Goal: Task Accomplishment & Management: Complete application form

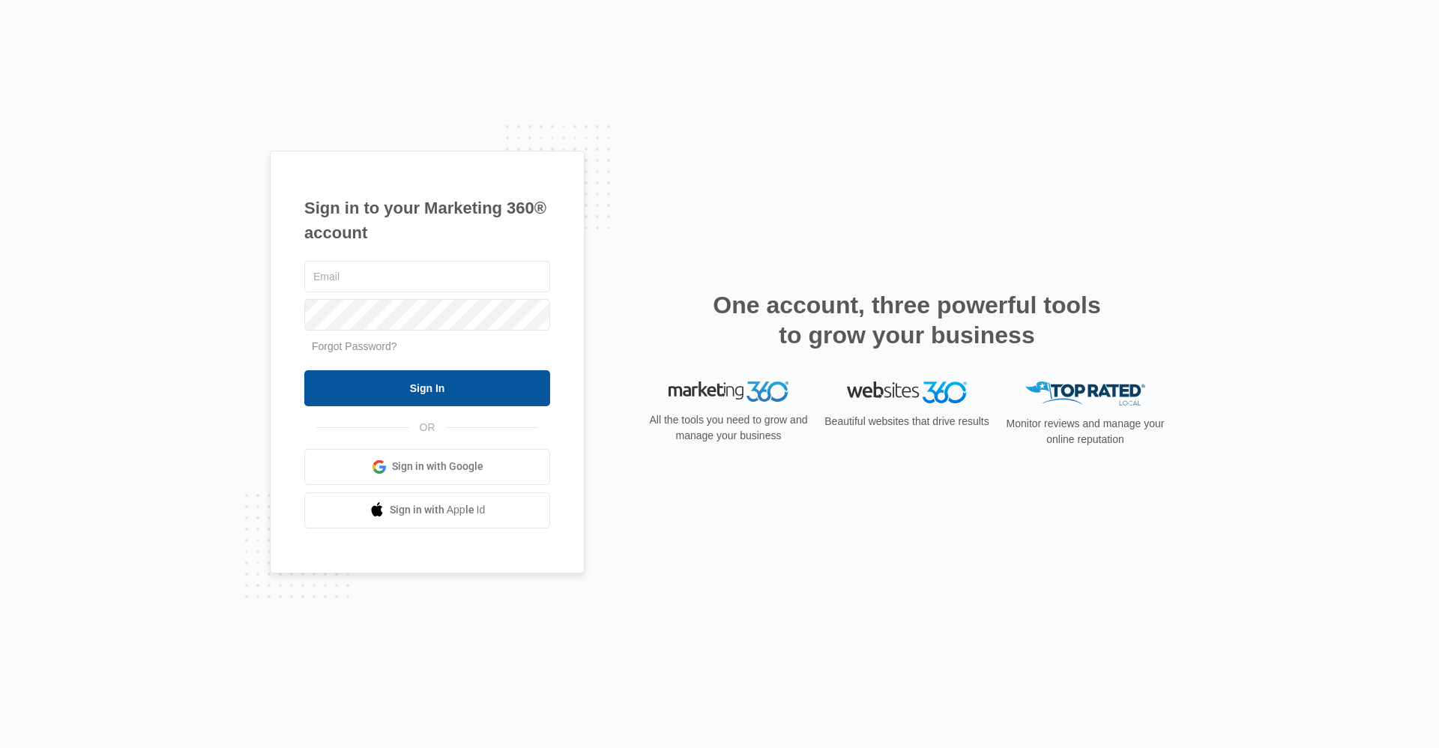
type input "[EMAIL_ADDRESS][DOMAIN_NAME]"
click at [399, 383] on input "Sign In" at bounding box center [427, 388] width 246 height 36
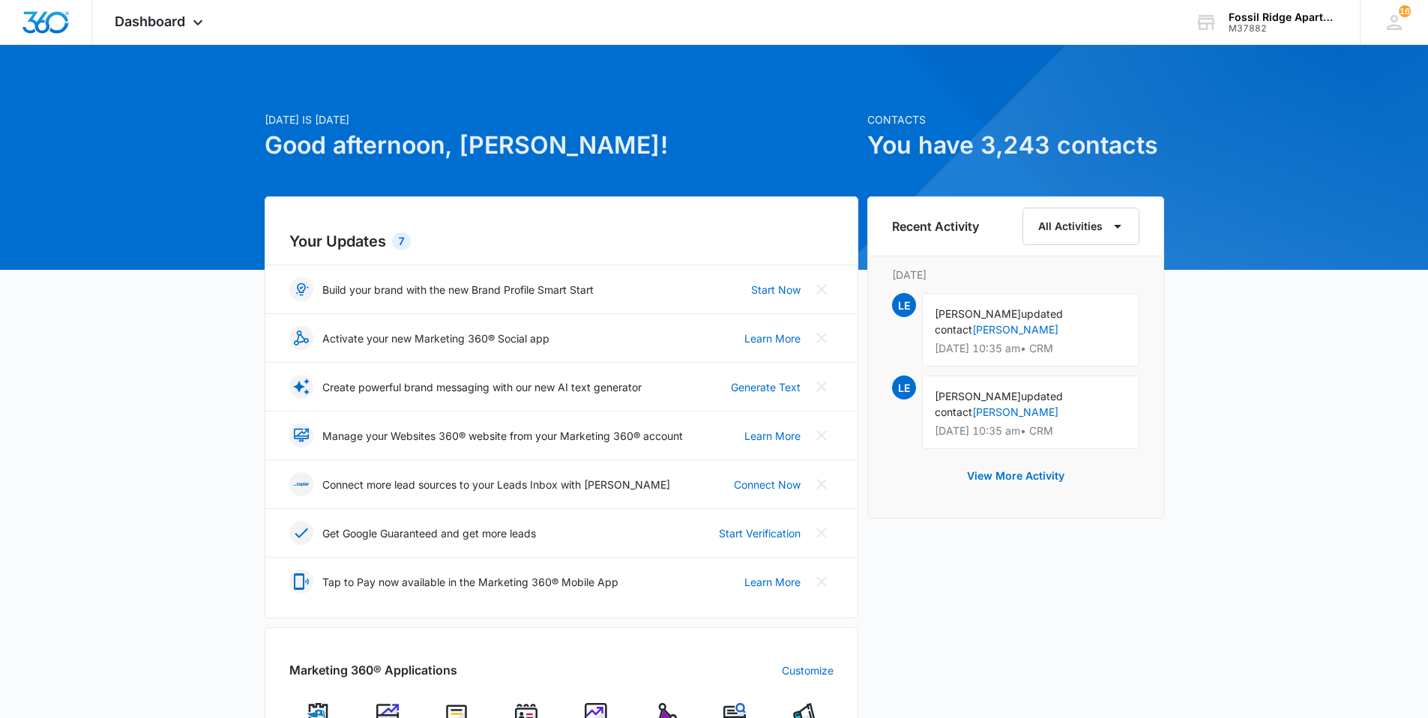
click at [530, 711] on img at bounding box center [526, 714] width 22 height 22
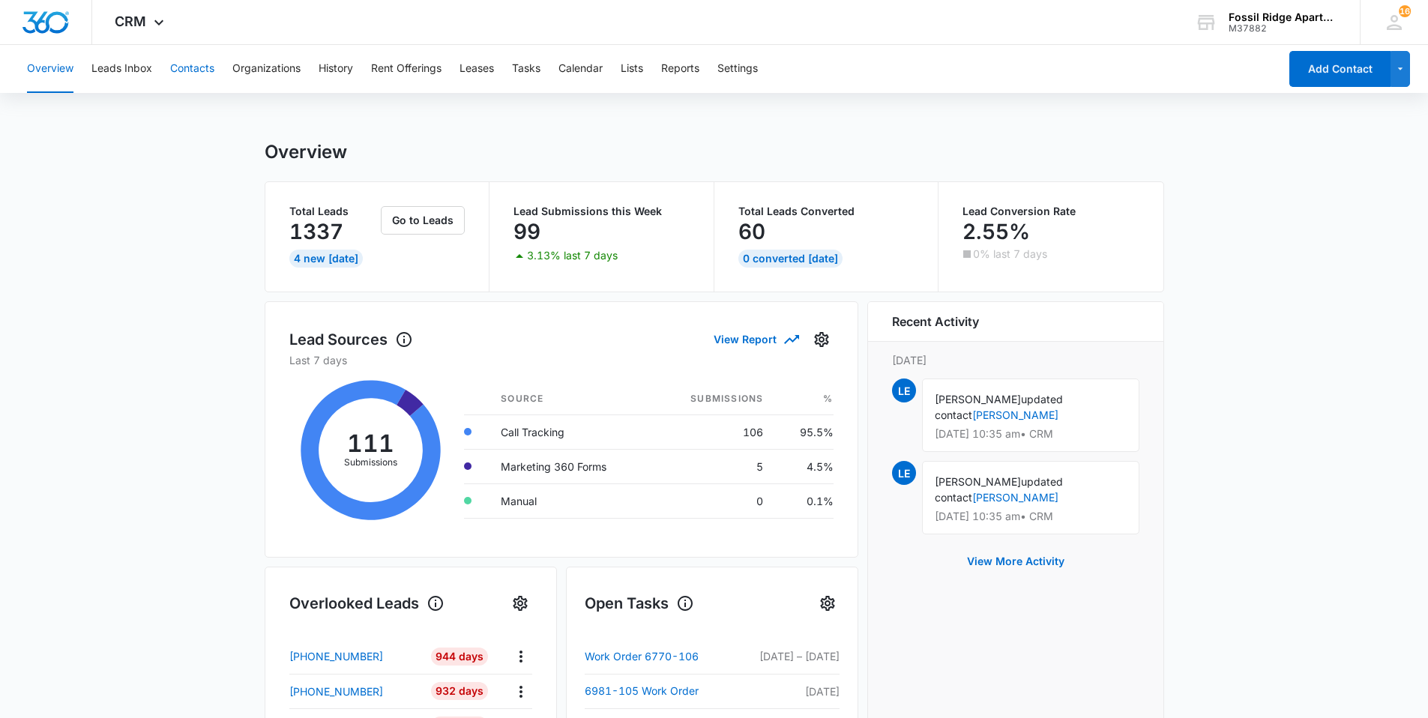
click at [187, 67] on button "Contacts" at bounding box center [192, 69] width 44 height 48
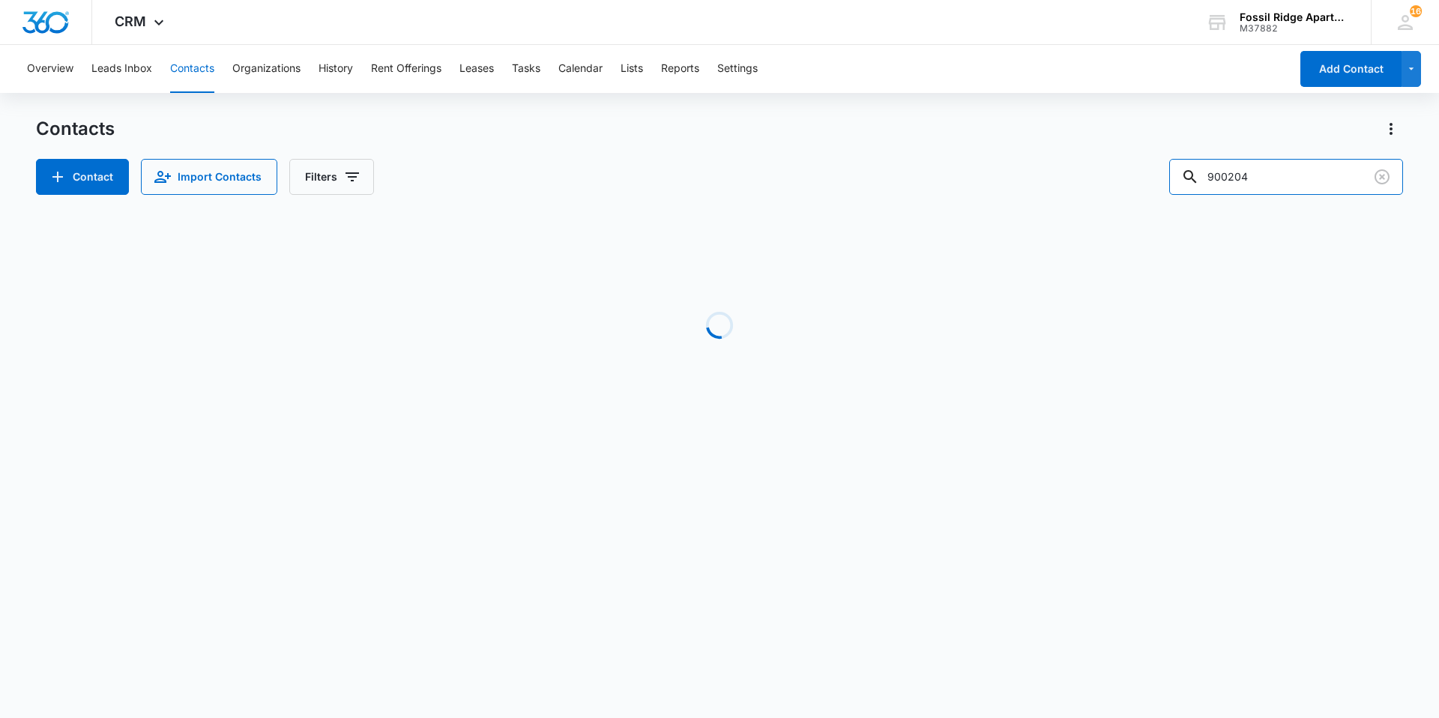
drag, startPoint x: 1272, startPoint y: 173, endPoint x: 1156, endPoint y: 188, distance: 116.4
click at [1156, 188] on div "Contact Import Contacts Filters 900204" at bounding box center [719, 177] width 1367 height 36
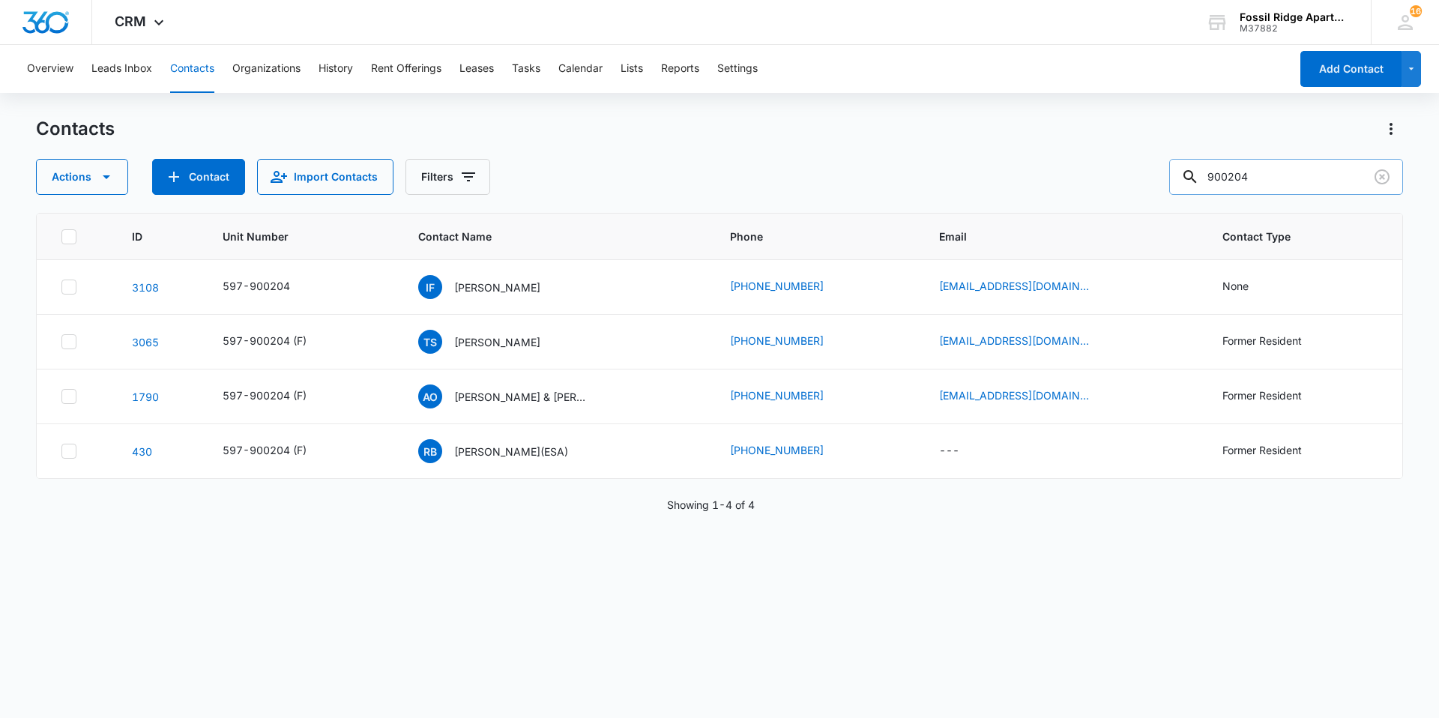
drag, startPoint x: 1291, startPoint y: 168, endPoint x: 1284, endPoint y: 170, distance: 7.8
click at [1290, 170] on input "900204" at bounding box center [1286, 177] width 234 height 36
type input "700102"
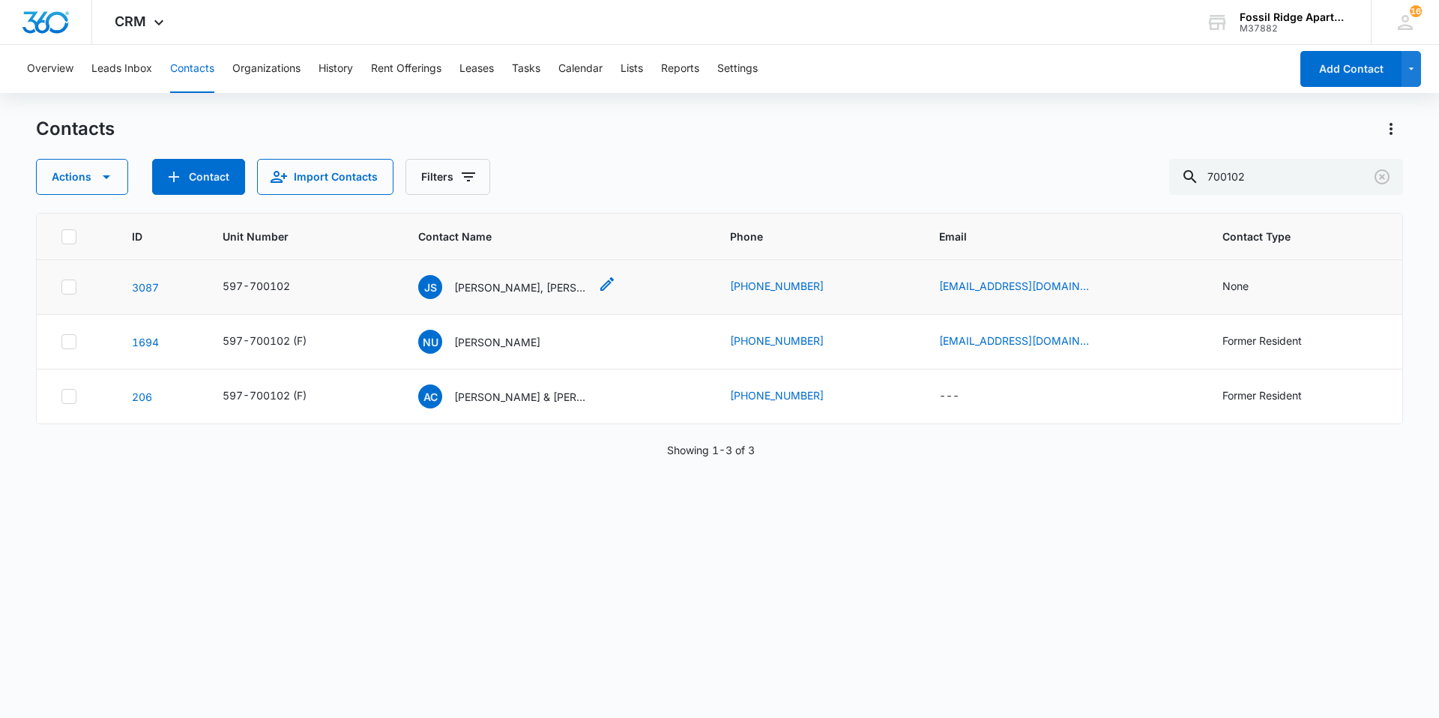
click at [478, 290] on p "[PERSON_NAME], [PERSON_NAME]" at bounding box center [521, 288] width 135 height 16
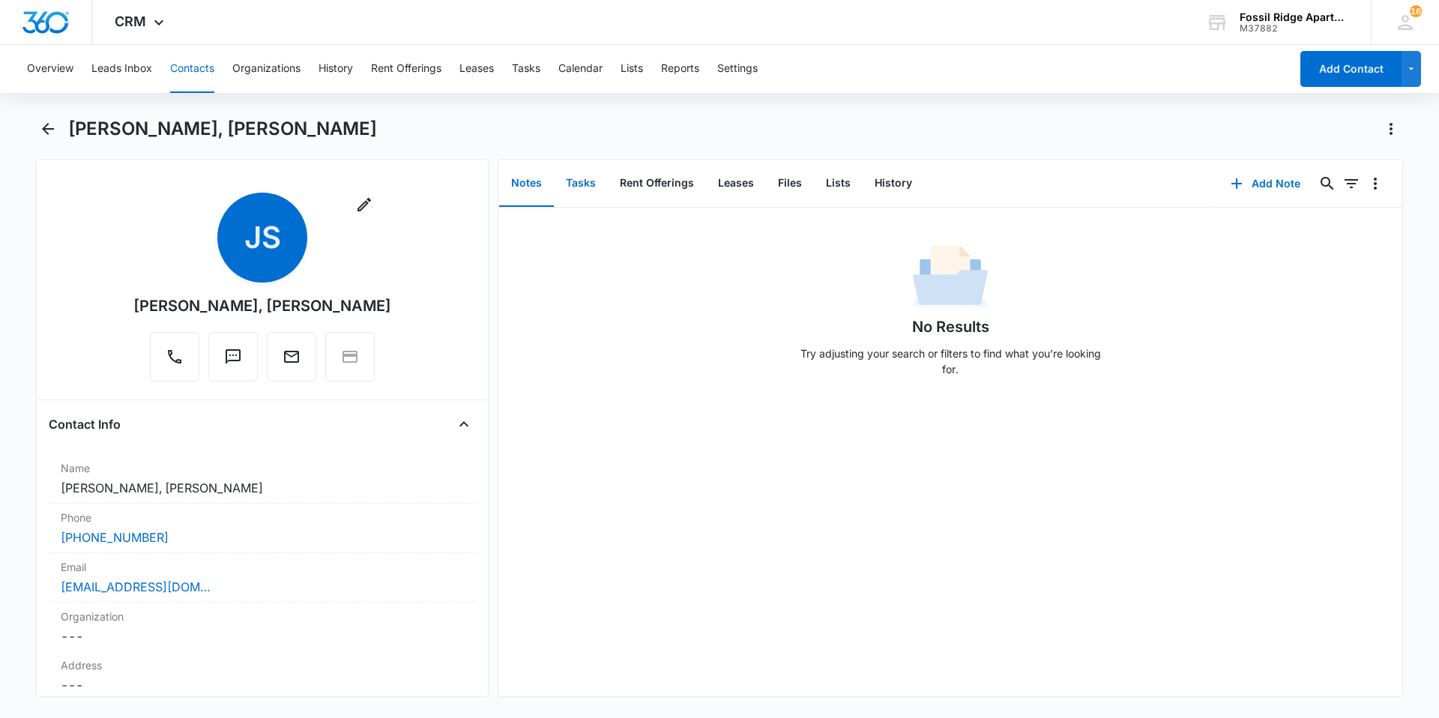
click at [570, 183] on button "Tasks" at bounding box center [581, 183] width 54 height 46
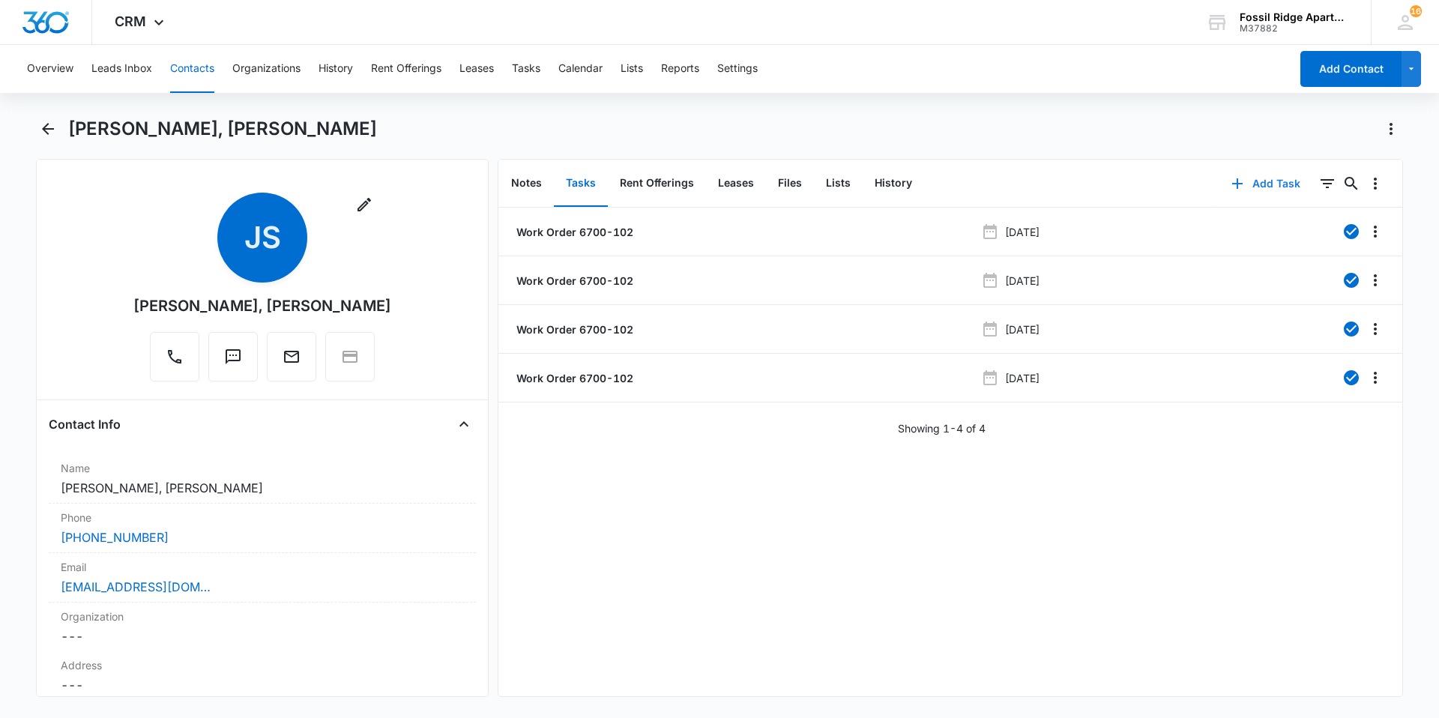
click at [1232, 183] on icon "button" at bounding box center [1237, 183] width 10 height 10
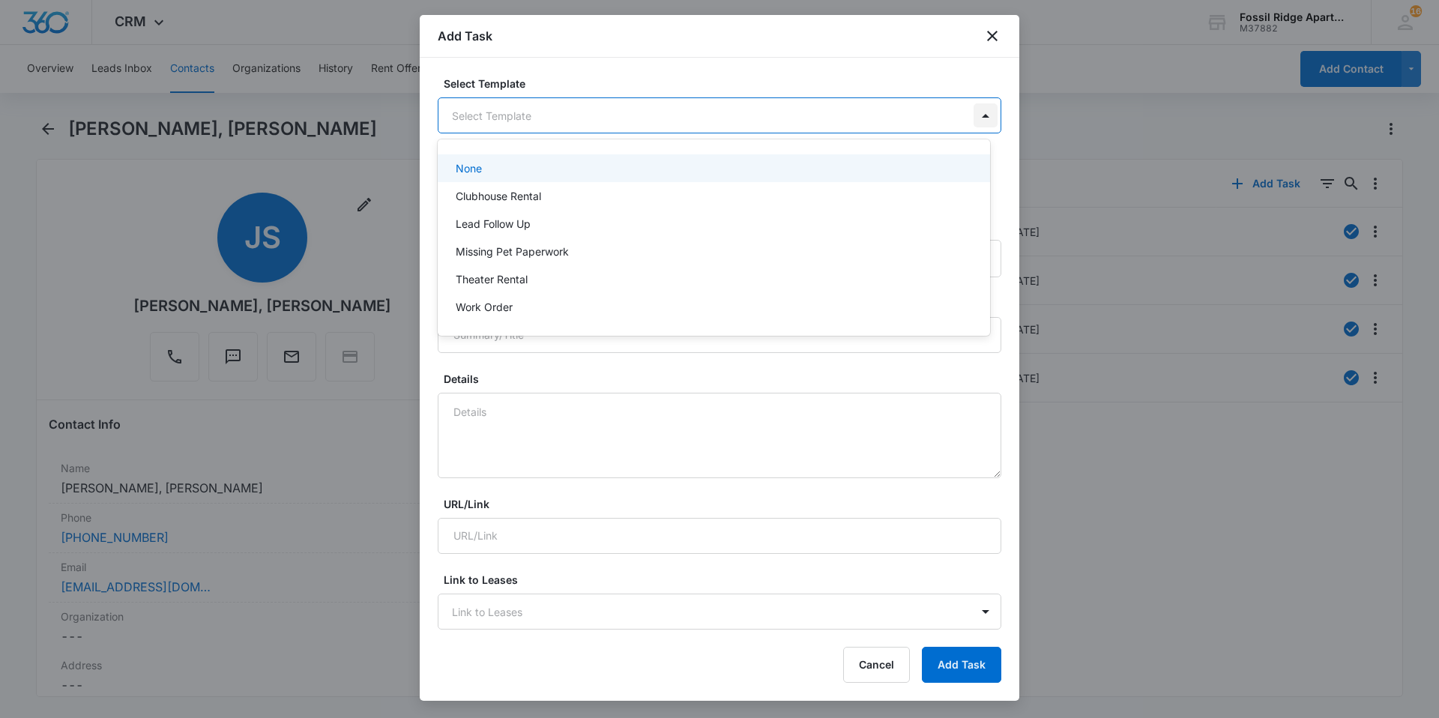
click at [974, 115] on body "CRM Apps Reputation Websites Forms CRM Email Social Content Ads Intelligence Fi…" at bounding box center [719, 359] width 1439 height 718
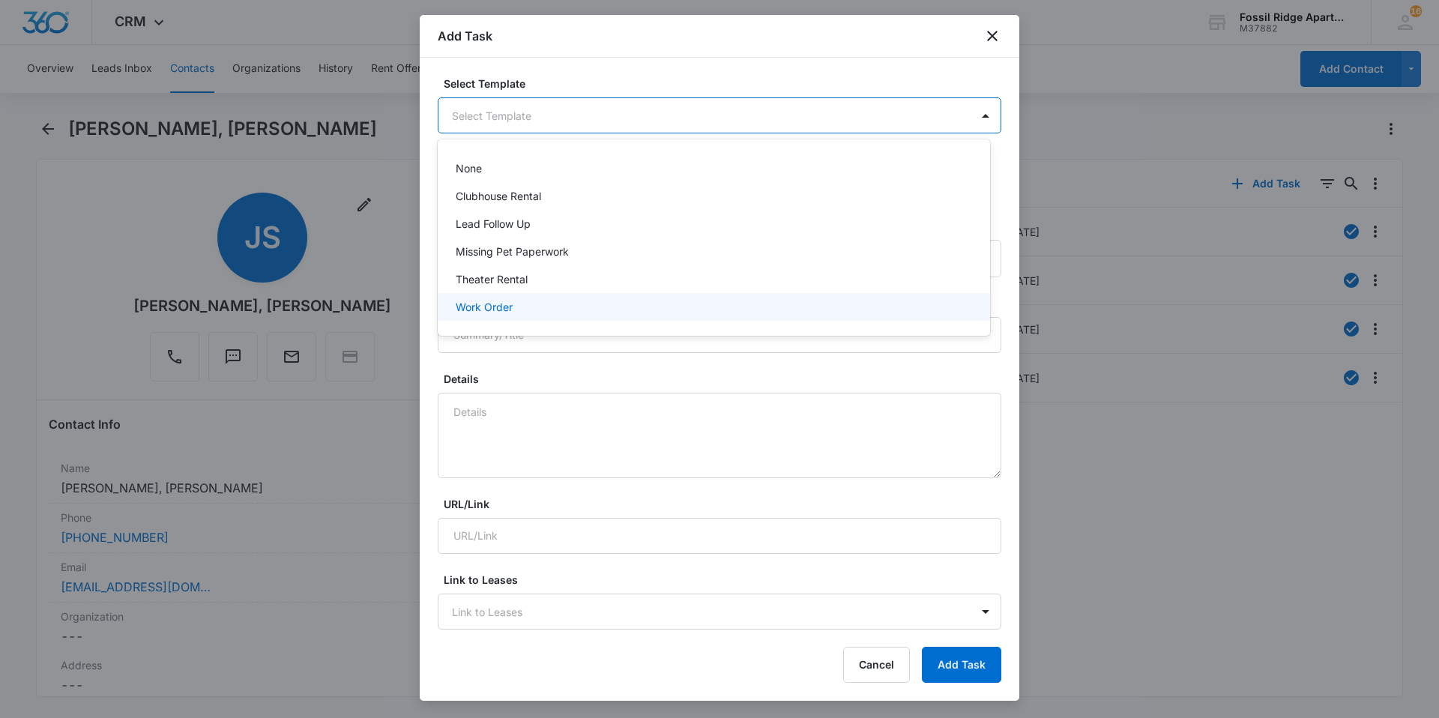
click at [483, 306] on p "Work Order" at bounding box center [484, 307] width 57 height 16
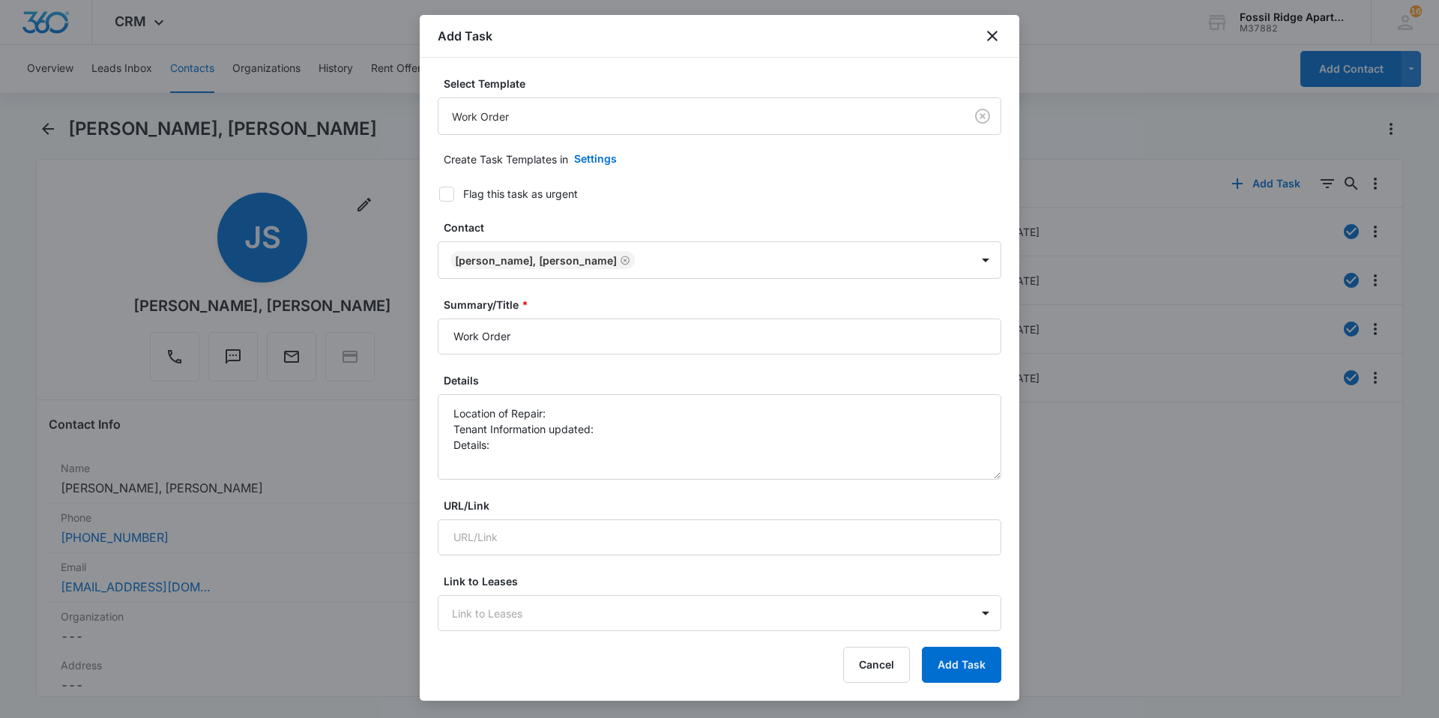
click at [447, 193] on icon at bounding box center [446, 193] width 9 height 7
click at [439, 193] on input "Flag this task as urgent" at bounding box center [434, 194] width 10 height 10
checkbox input "true"
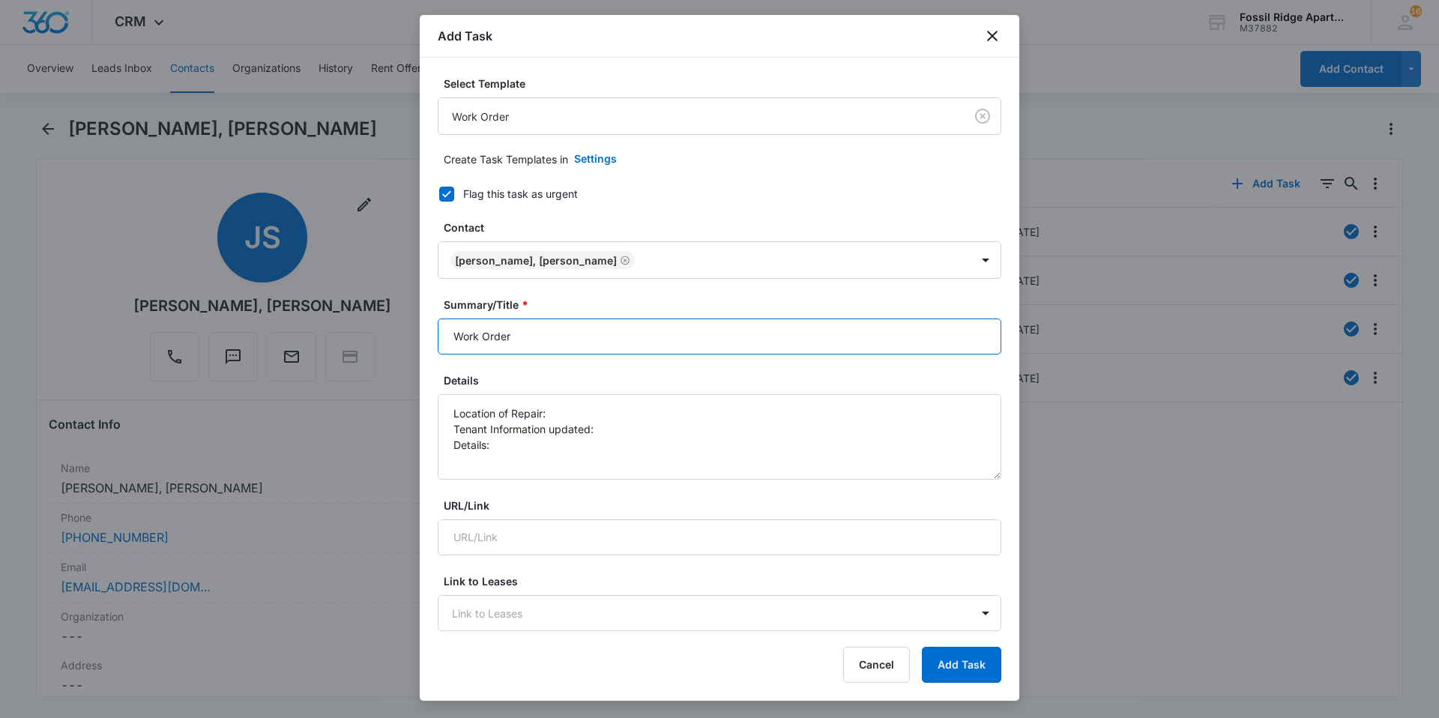
click at [533, 340] on input "Work Order" at bounding box center [720, 337] width 564 height 36
type input "Work Order 6700-102"
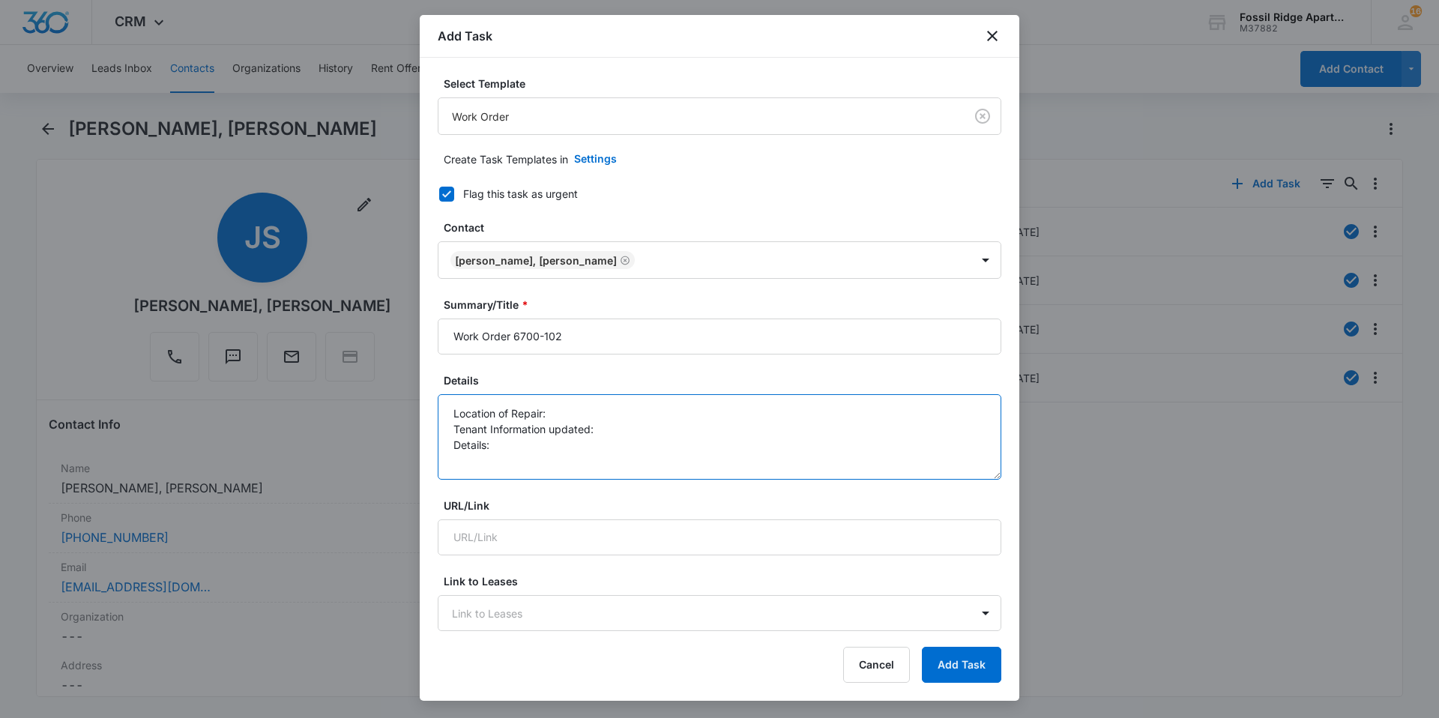
click at [561, 411] on textarea "Location of Repair: Tenant Information updated: Details:" at bounding box center [720, 436] width 564 height 85
click at [606, 432] on textarea "Location of Repair: bathroom Tenant Information updated: Details:" at bounding box center [720, 436] width 564 height 85
click at [507, 444] on textarea "Location of Repair: bathroom Tenant Information updated: yes Details:" at bounding box center [720, 436] width 564 height 85
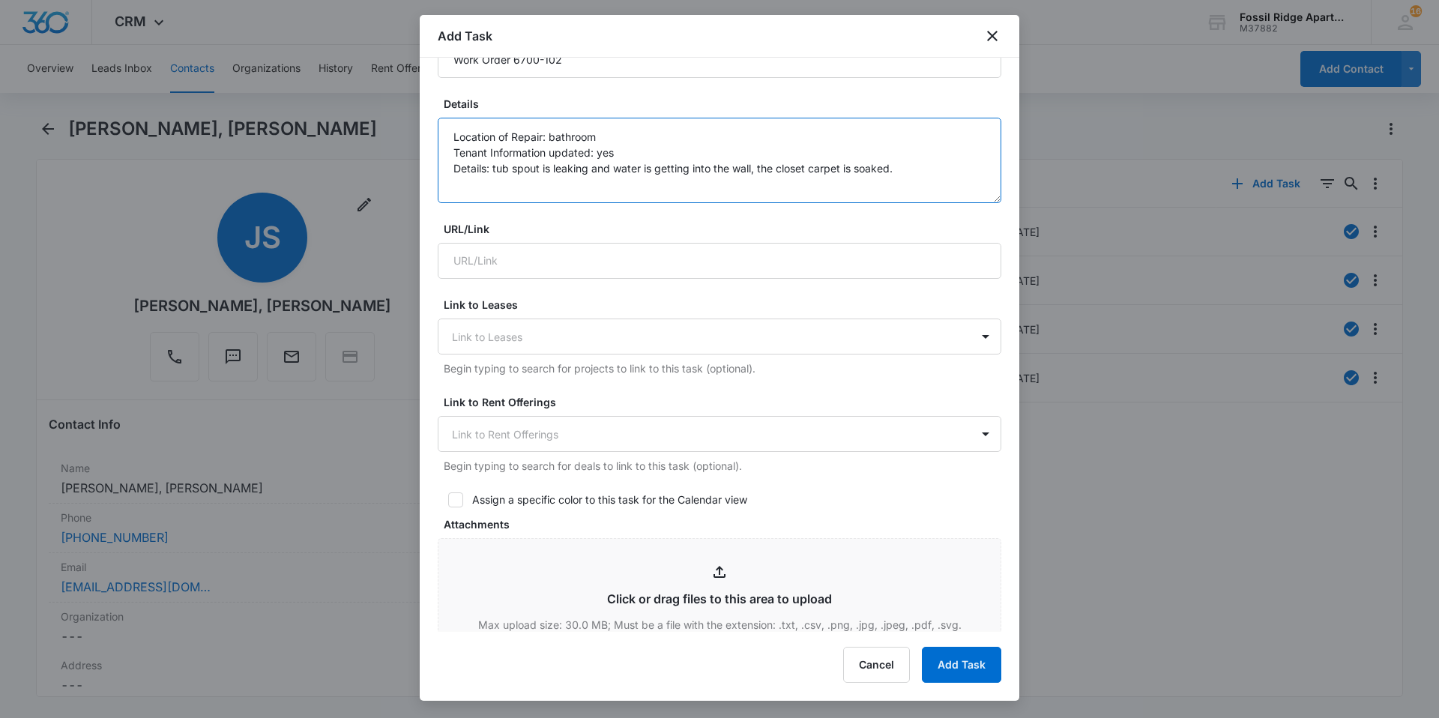
scroll to position [450, 0]
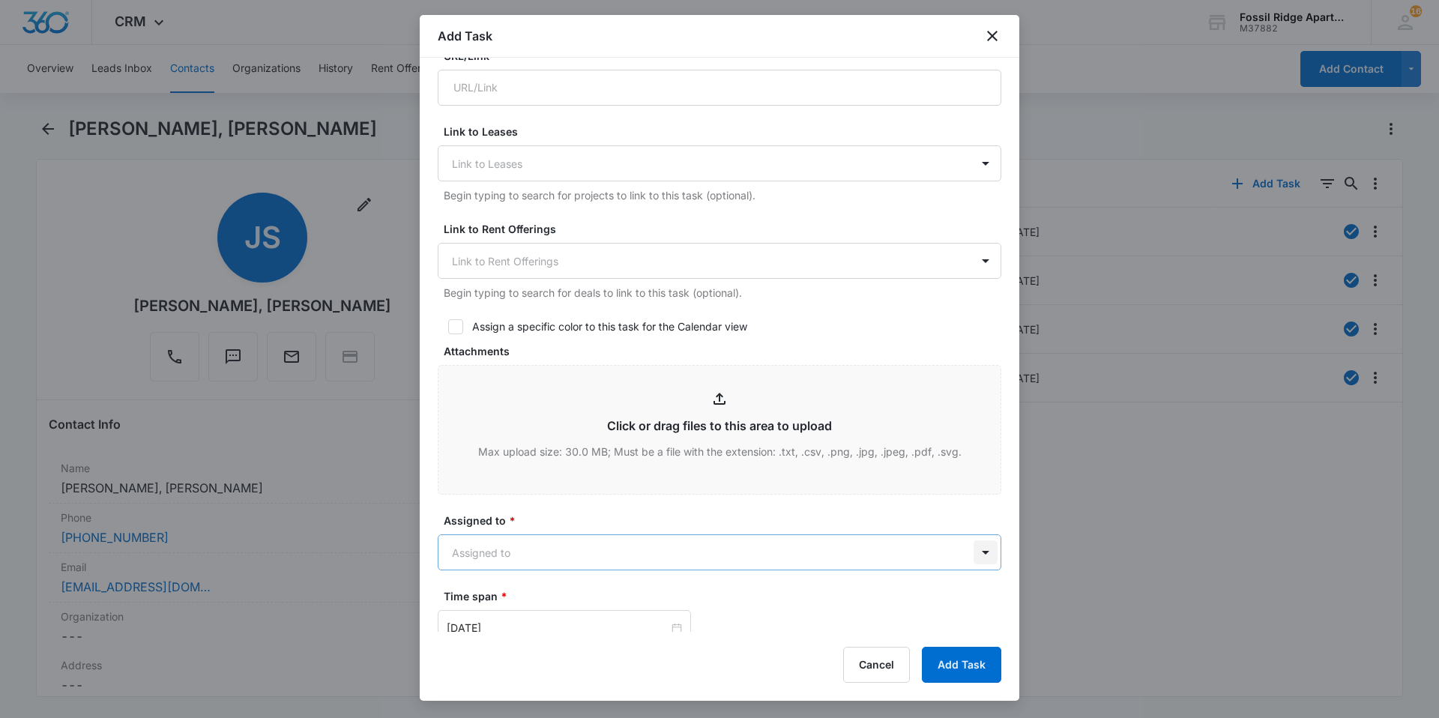
type textarea "Location of Repair: bathroom Tenant Information updated: yes Details: tub spout…"
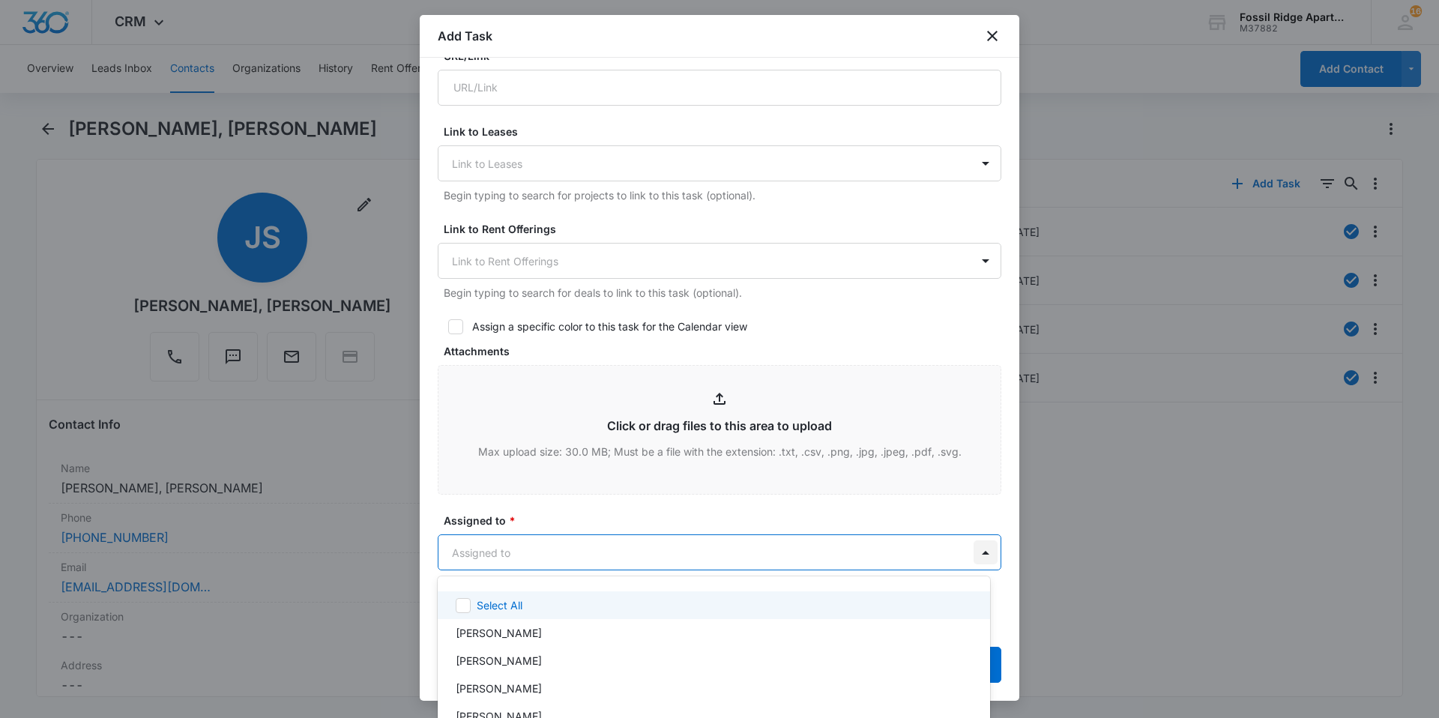
click at [975, 558] on body "CRM Apps Reputation Websites Forms CRM Email Social Content Ads Intelligence Fi…" at bounding box center [719, 359] width 1439 height 718
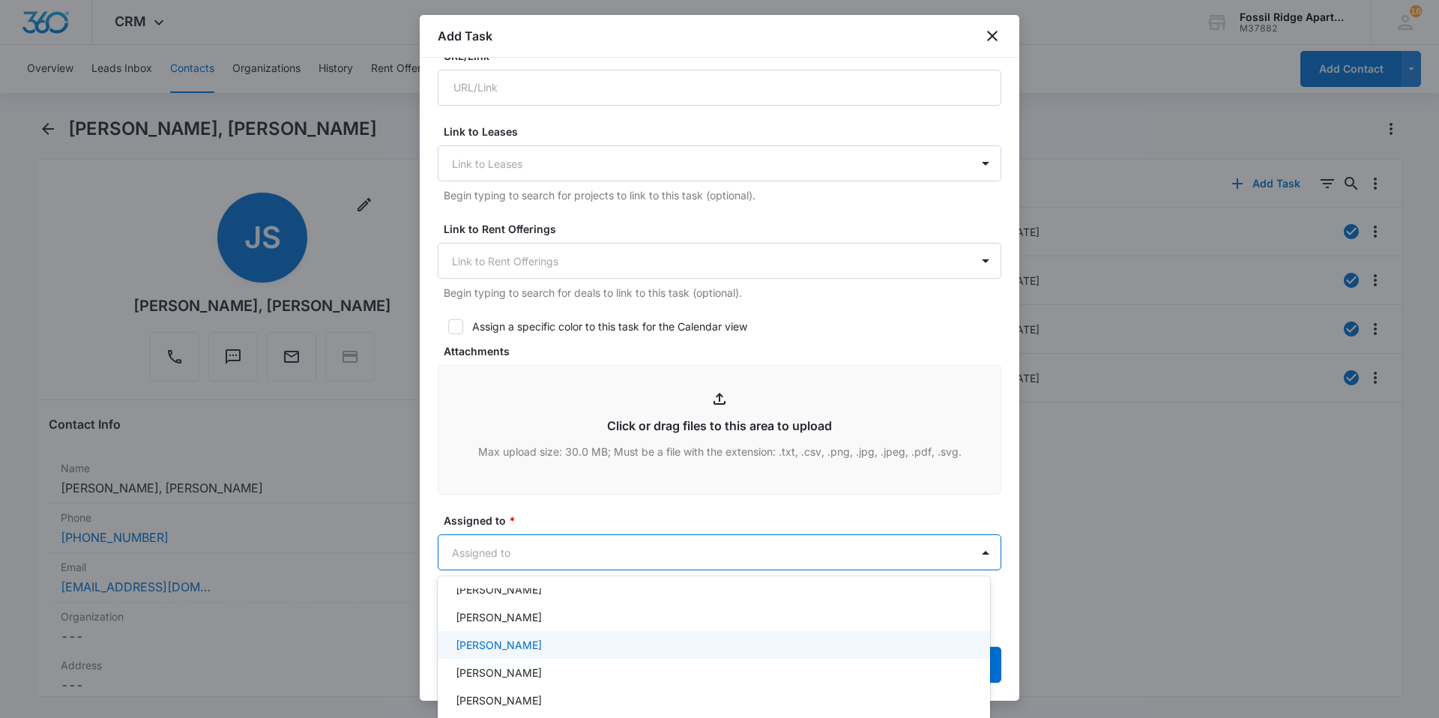
scroll to position [75, 0]
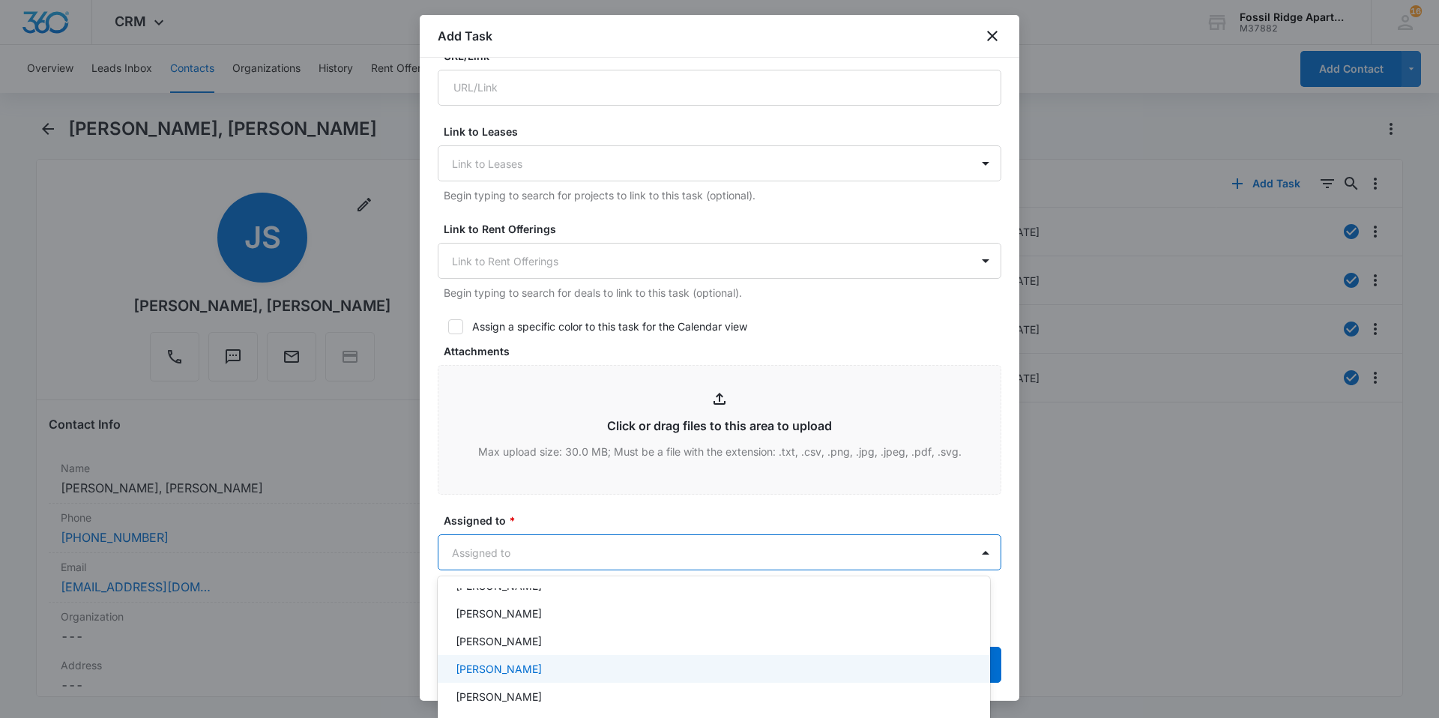
click at [472, 670] on p "[PERSON_NAME]" at bounding box center [499, 669] width 86 height 16
click at [601, 547] on div at bounding box center [719, 359] width 1439 height 718
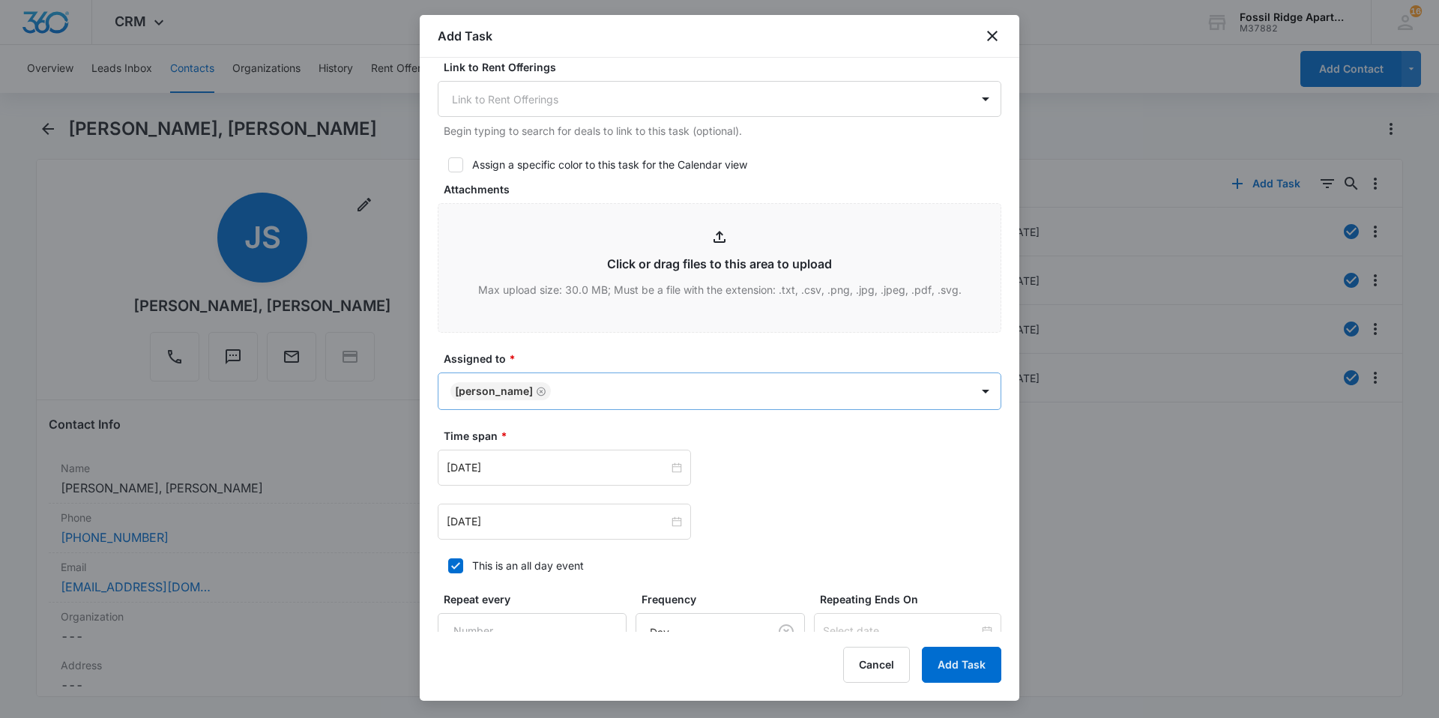
scroll to position [675, 0]
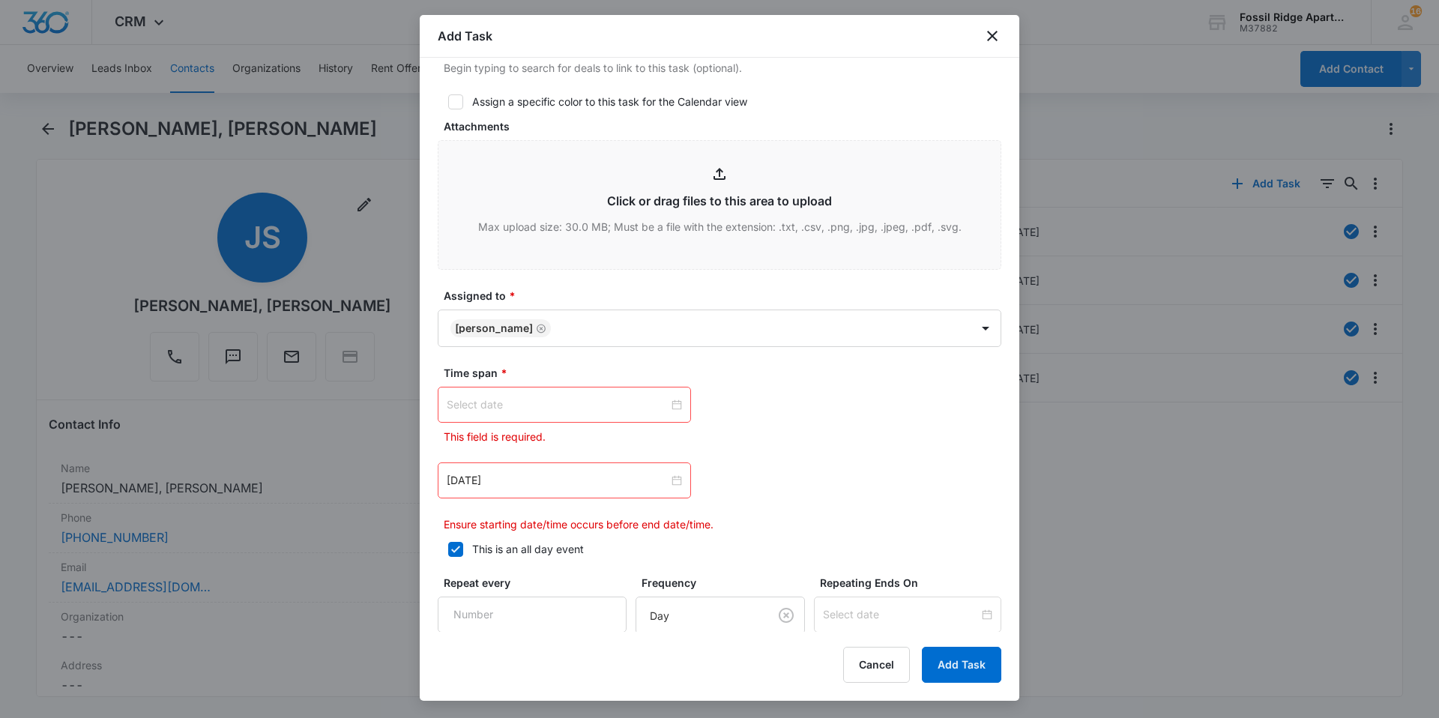
click at [673, 405] on div at bounding box center [564, 404] width 235 height 16
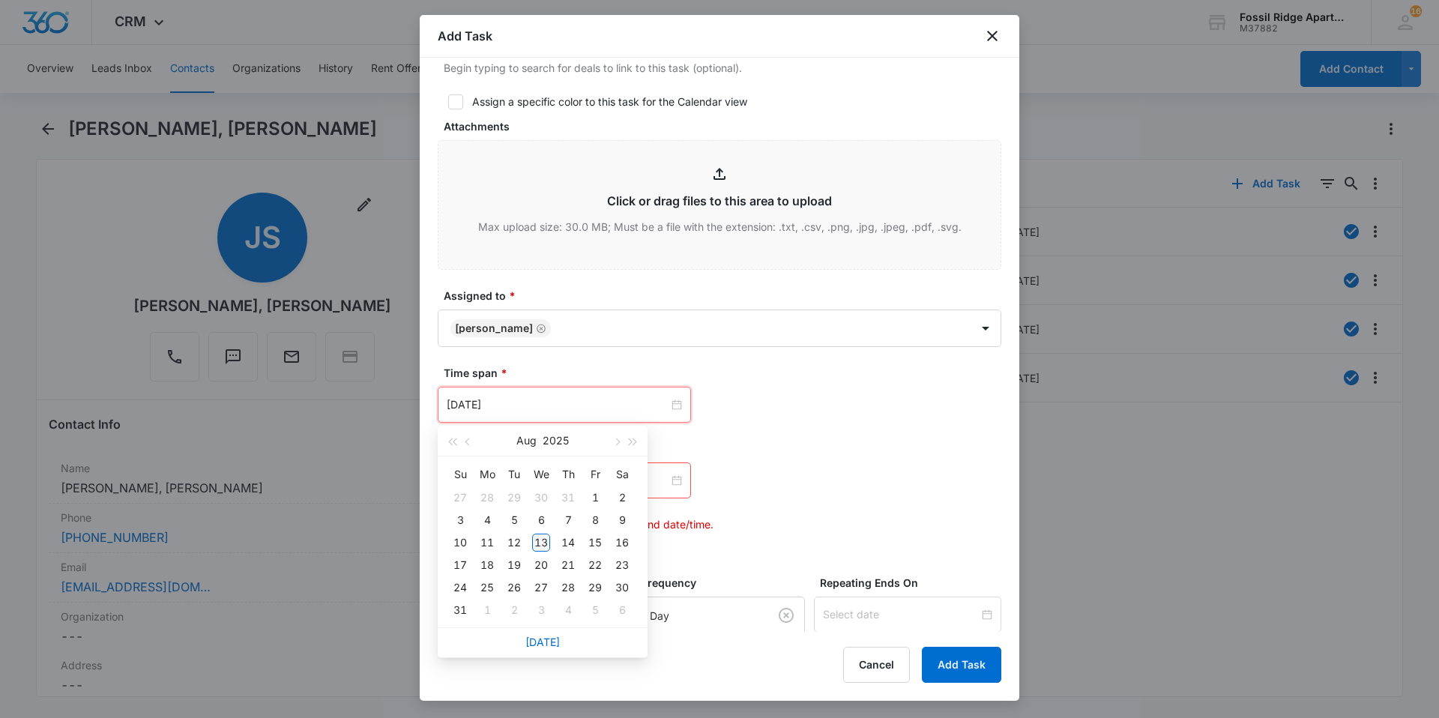
type input "[DATE]"
click at [539, 540] on div "13" at bounding box center [541, 543] width 18 height 18
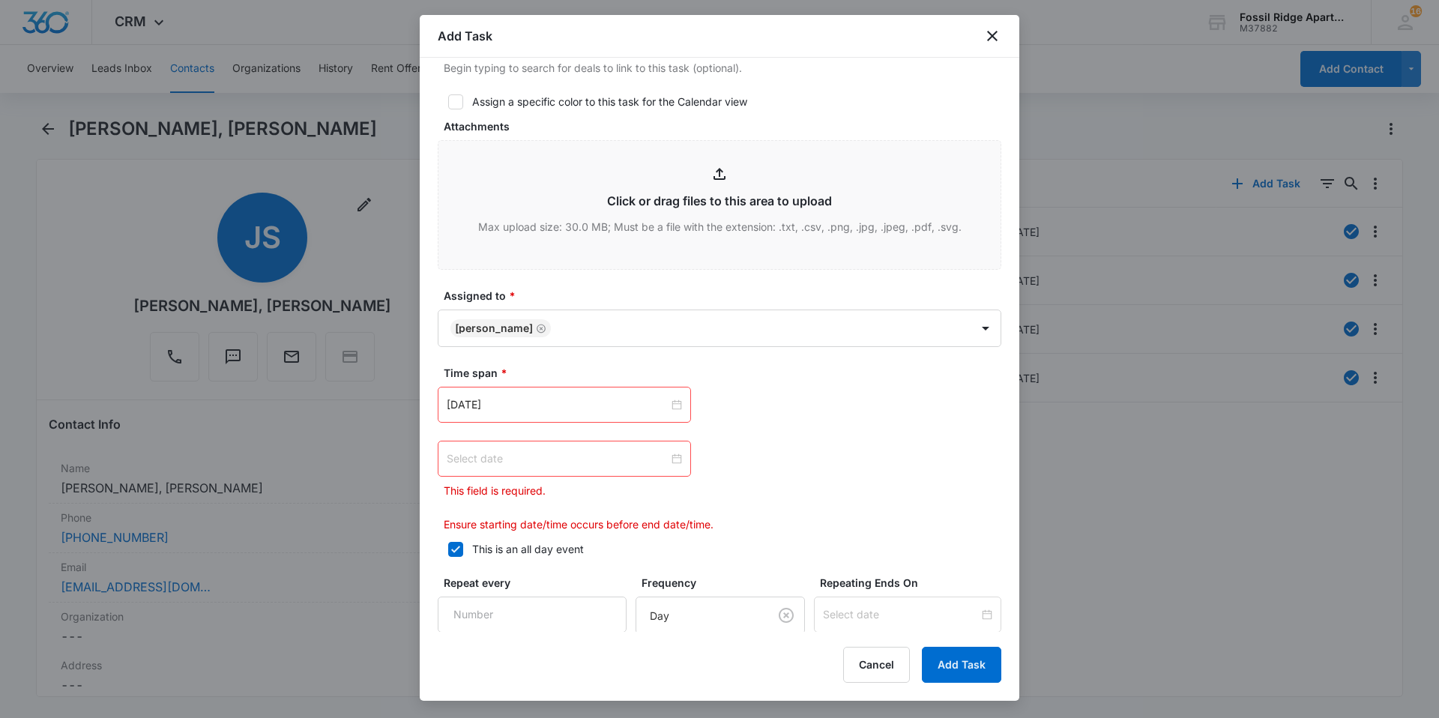
click at [674, 454] on div at bounding box center [564, 458] width 235 height 16
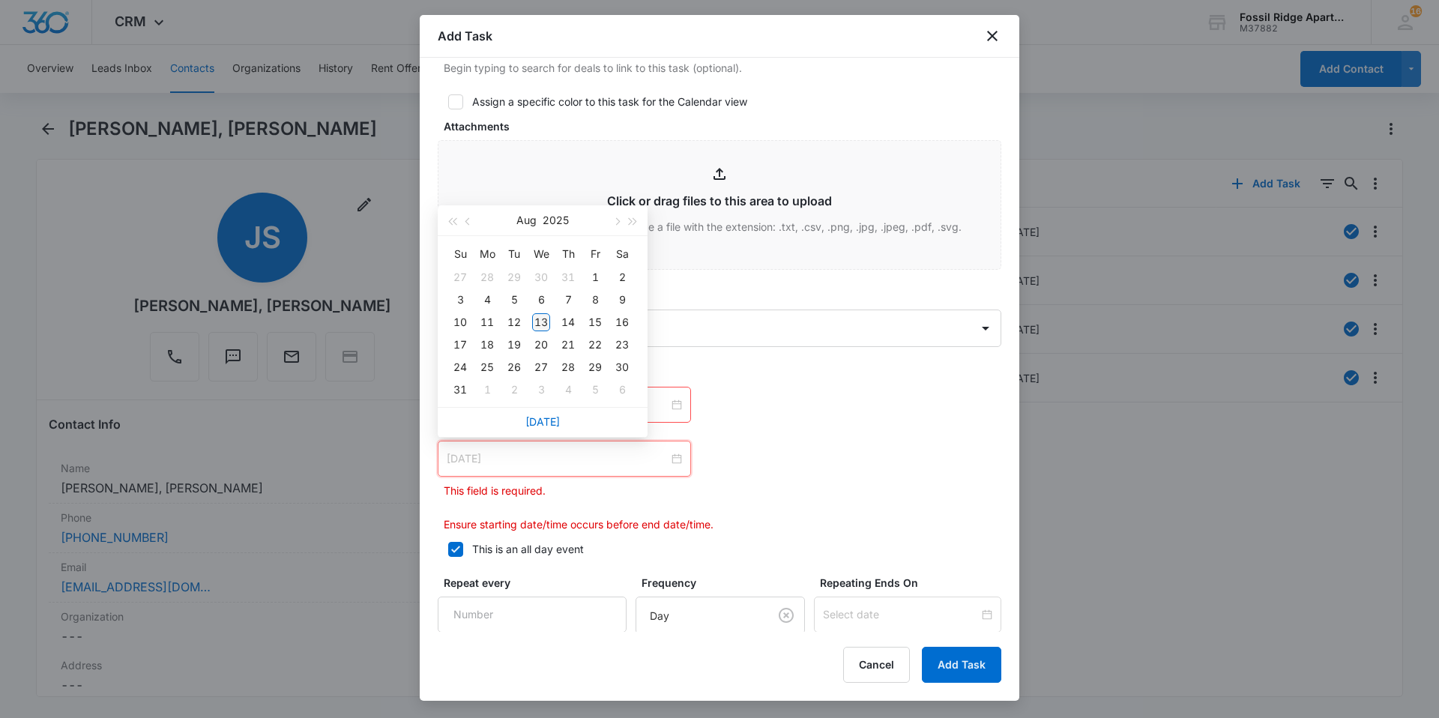
type input "[DATE]"
click at [538, 318] on div "13" at bounding box center [541, 322] width 18 height 18
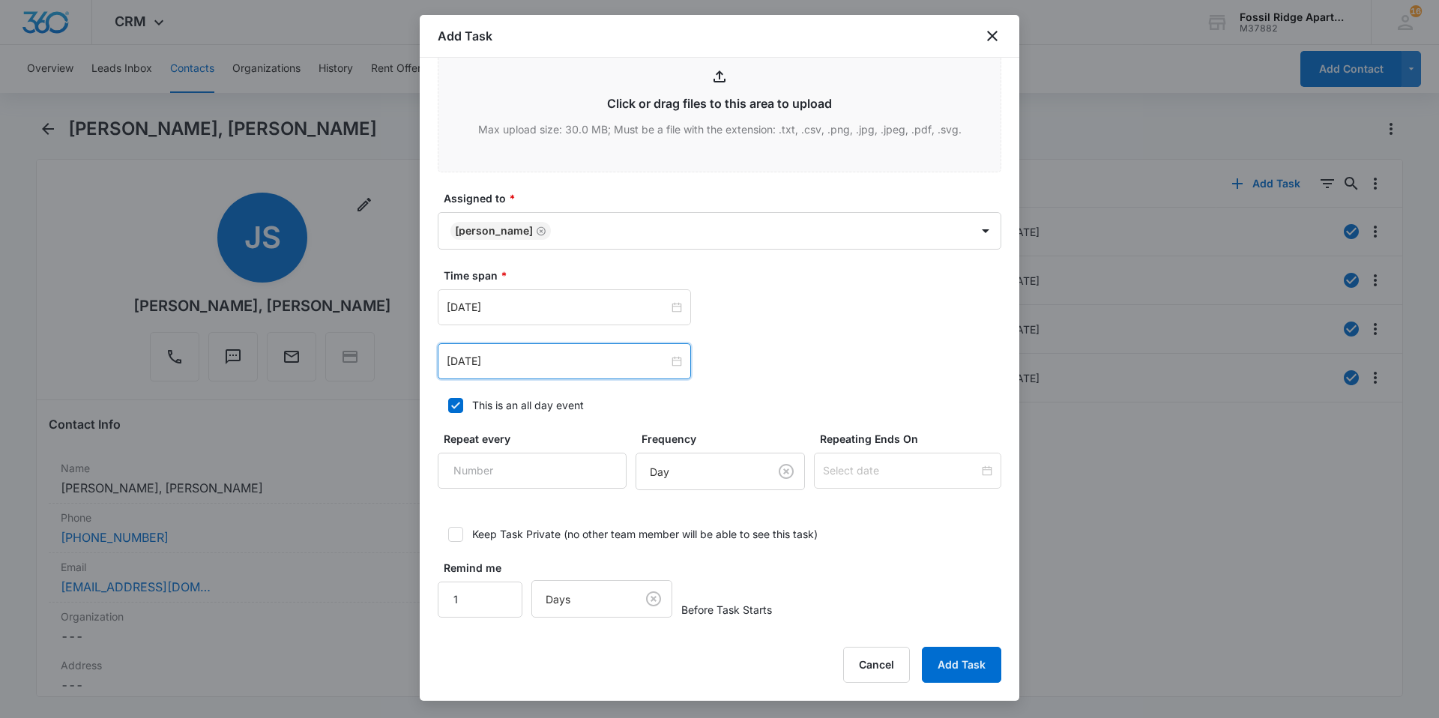
scroll to position [776, 0]
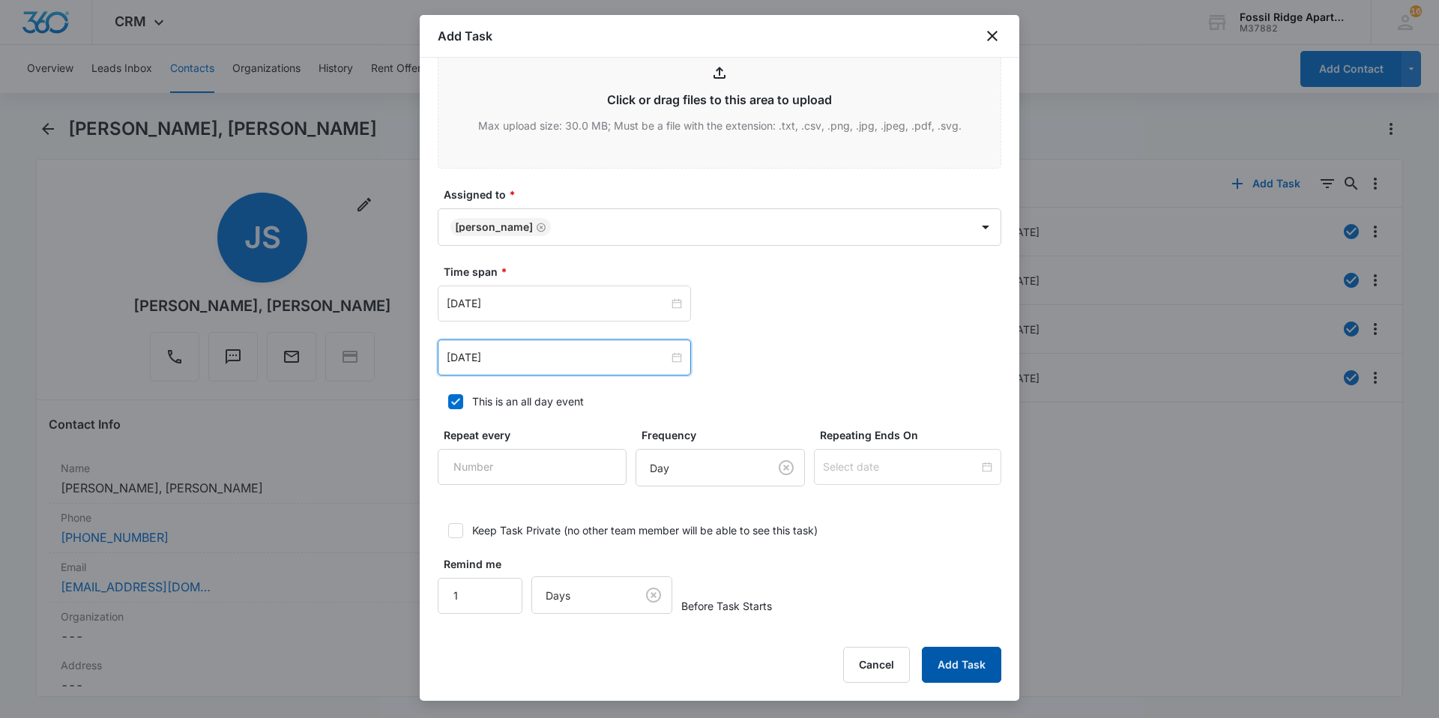
click at [965, 662] on button "Add Task" at bounding box center [961, 665] width 79 height 36
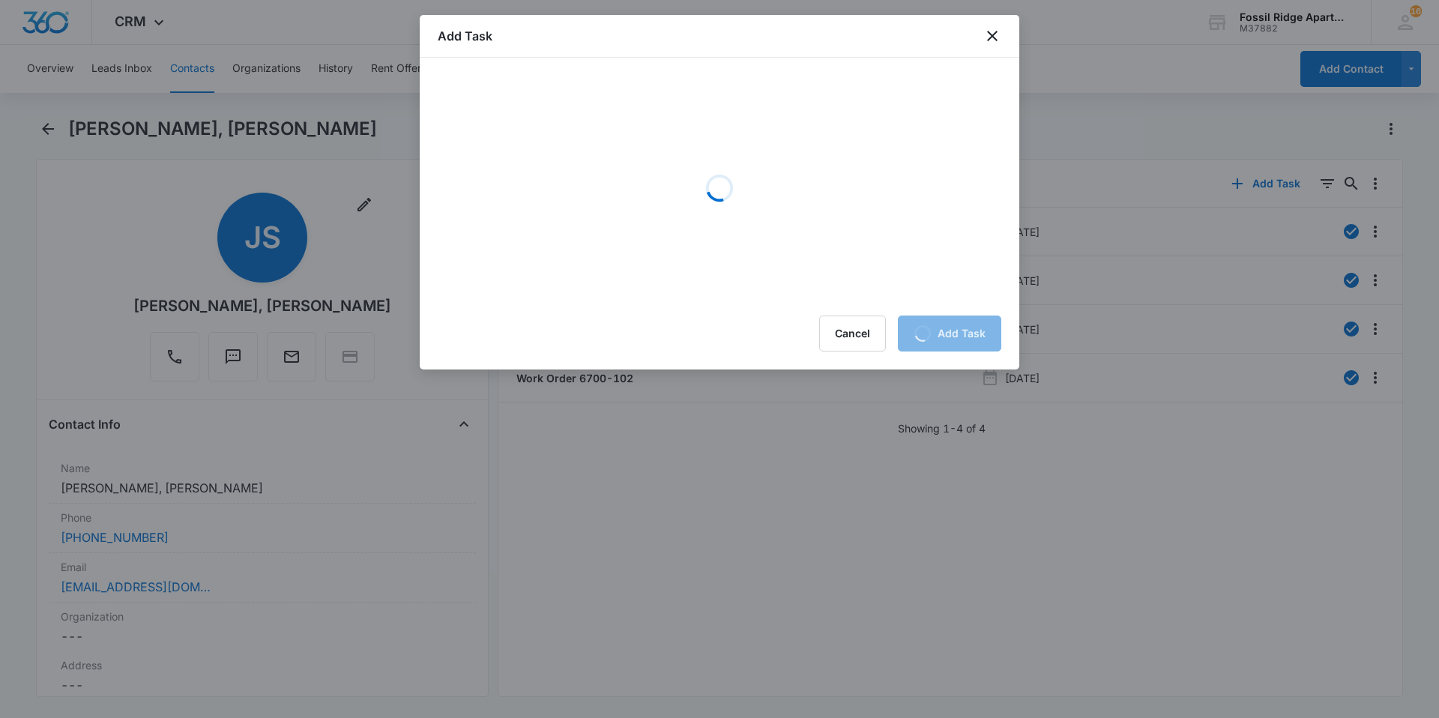
scroll to position [0, 0]
